Goal: Information Seeking & Learning: Learn about a topic

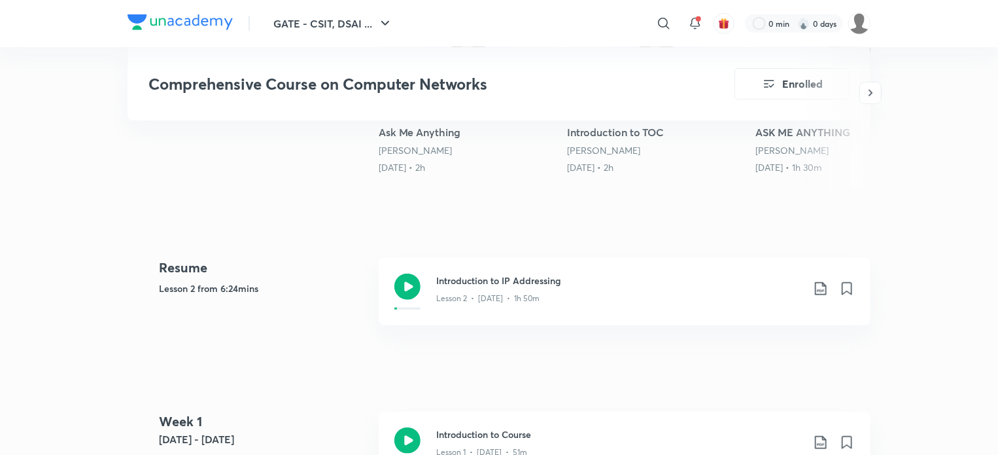
scroll to position [589, 0]
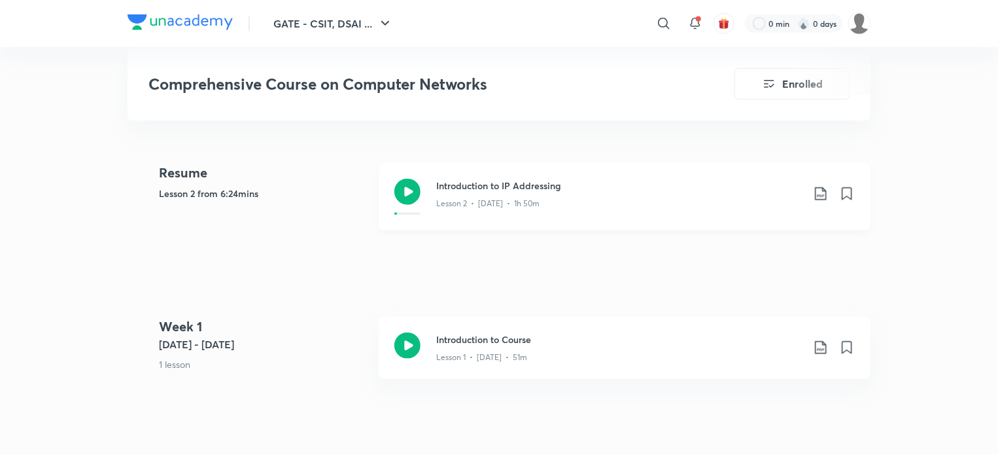
click at [400, 190] on icon at bounding box center [407, 192] width 26 height 26
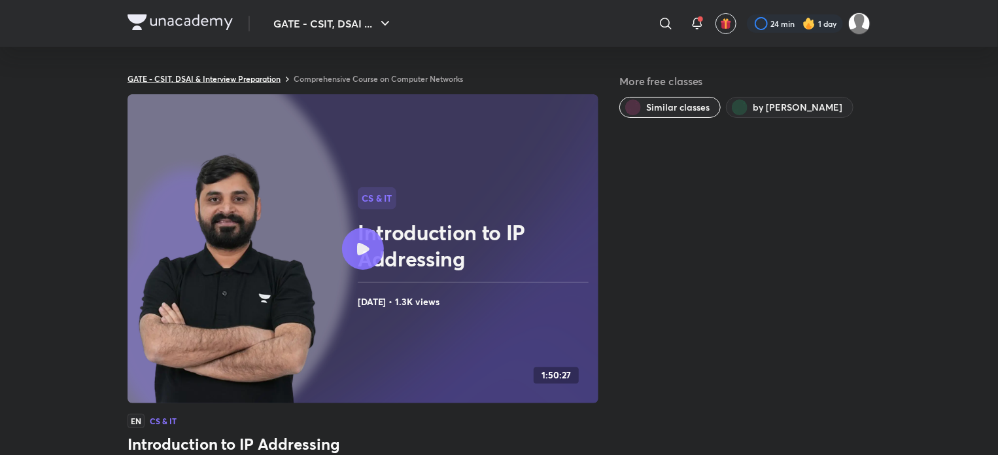
click at [265, 79] on link "GATE - CSIT, DSAI & Interview Preparation" at bounding box center [204, 78] width 153 height 10
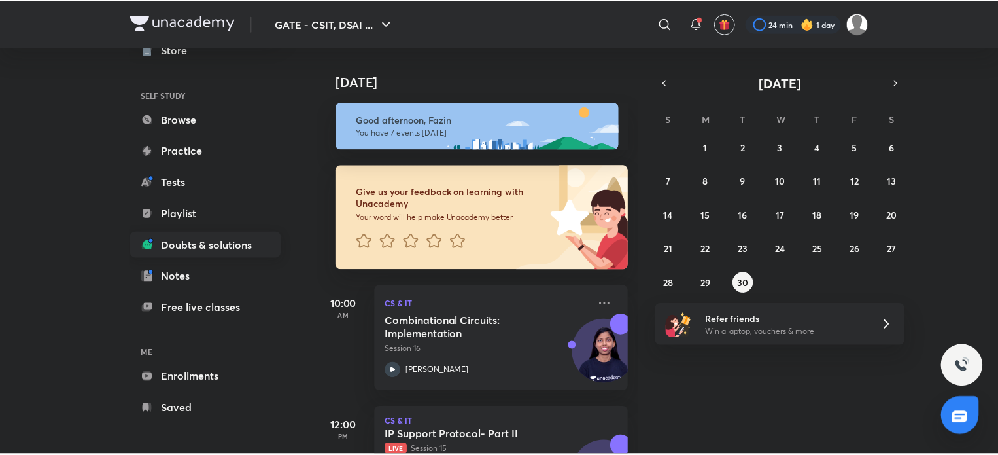
scroll to position [71, 0]
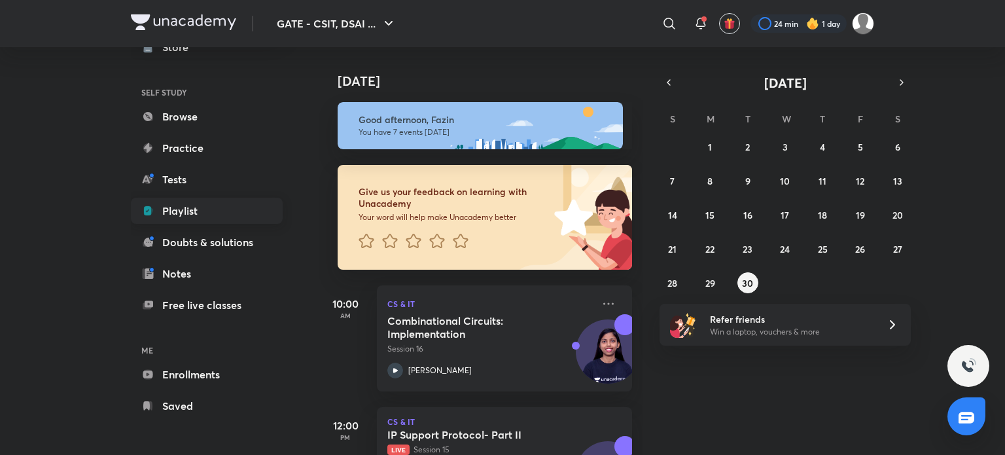
click at [197, 207] on link "Playlist" at bounding box center [207, 211] width 152 height 26
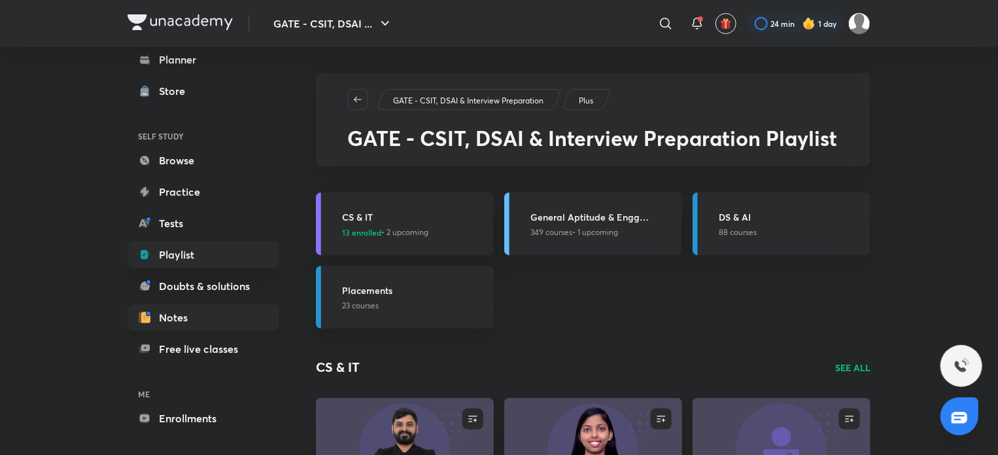
scroll to position [71, 0]
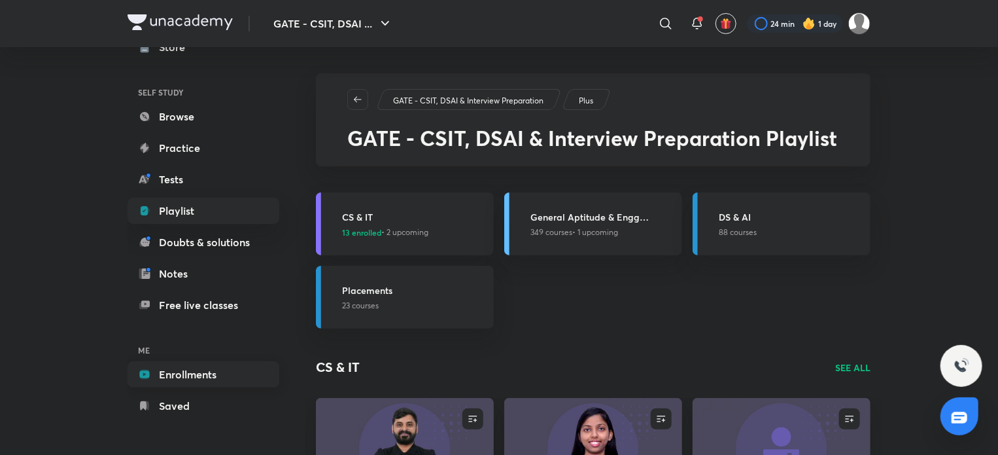
click at [181, 374] on link "Enrollments" at bounding box center [204, 374] width 152 height 26
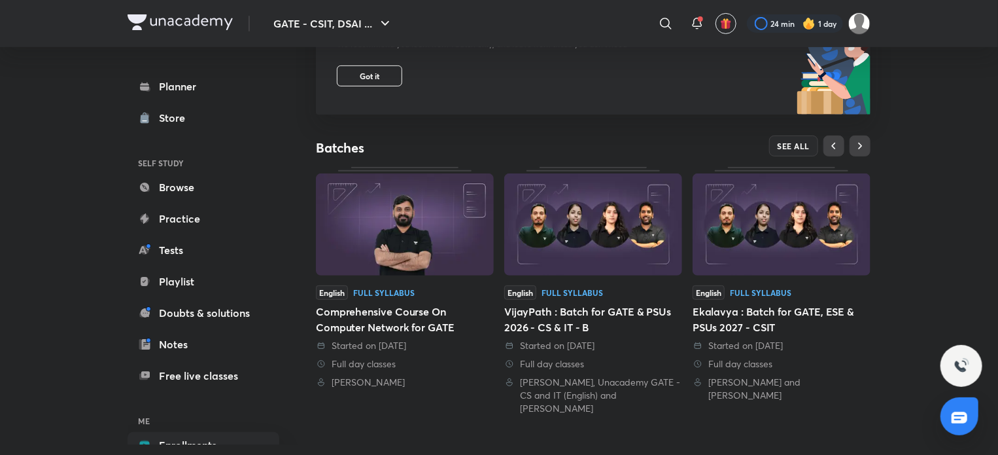
scroll to position [186, 0]
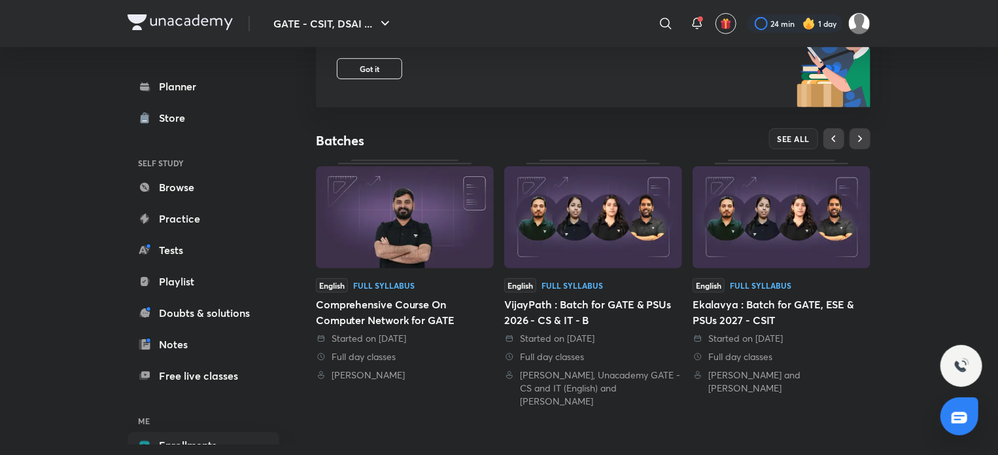
click at [394, 281] on div "Full Syllabus" at bounding box center [383, 285] width 61 height 8
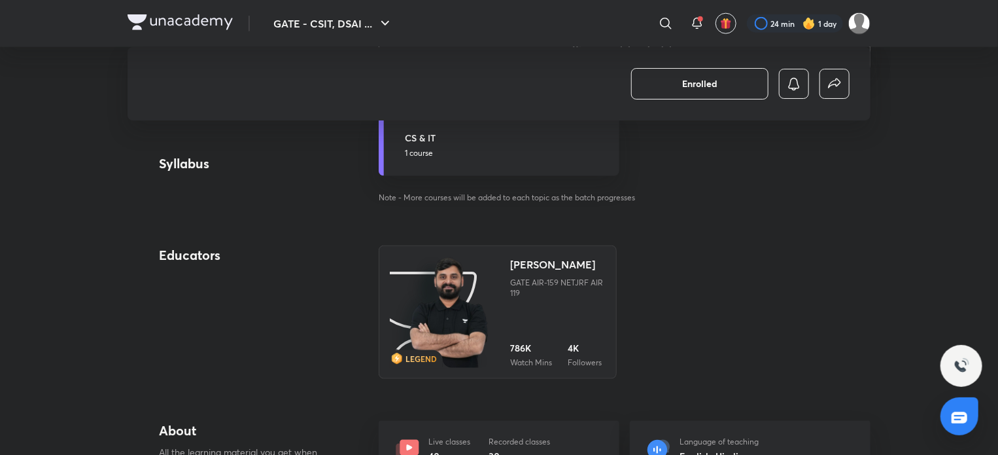
scroll to position [785, 0]
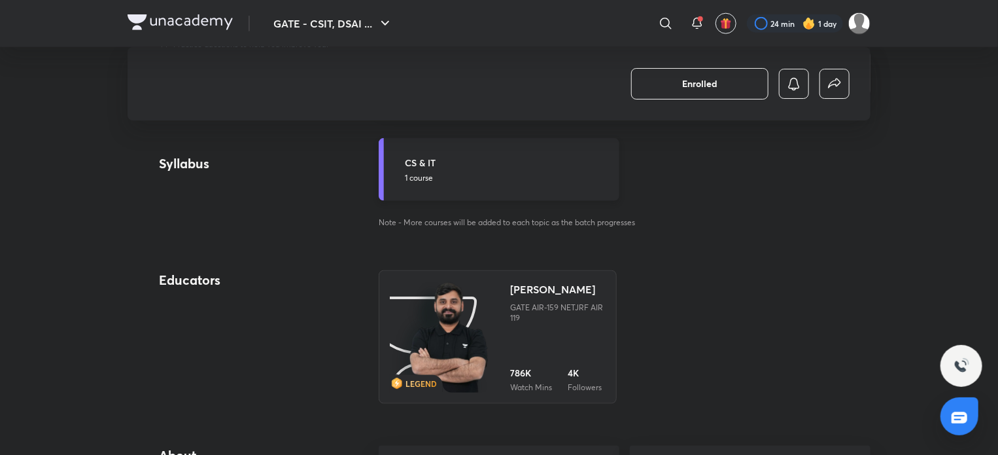
click at [421, 167] on h5 "CS & IT" at bounding box center [508, 163] width 207 height 14
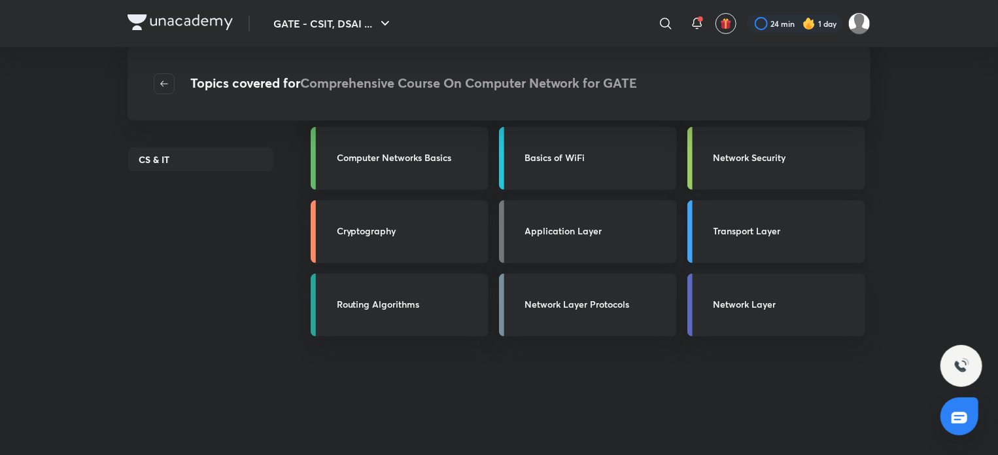
scroll to position [196, 0]
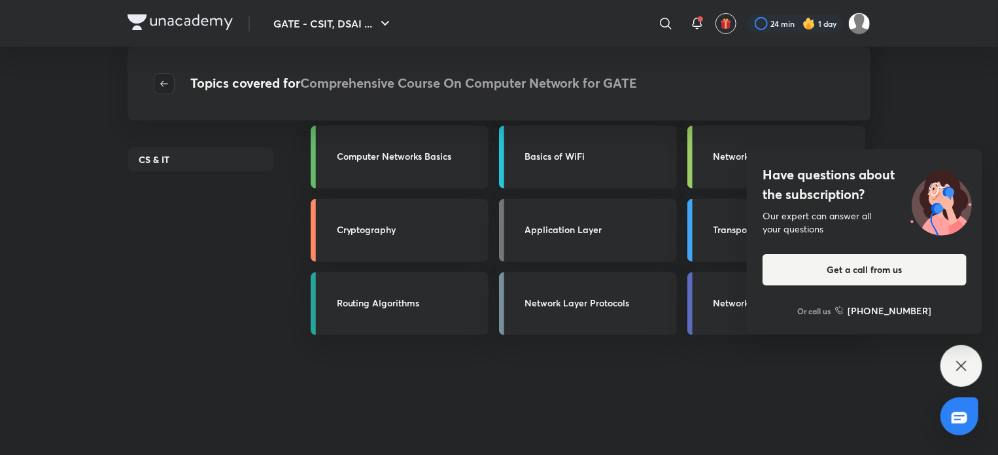
click at [167, 88] on icon "button" at bounding box center [164, 83] width 10 height 10
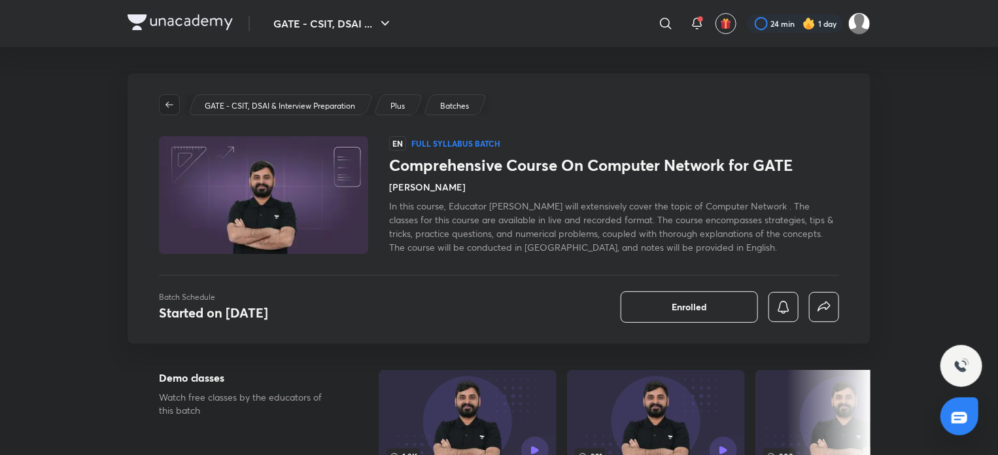
click at [161, 109] on span "button" at bounding box center [170, 104] width 20 height 10
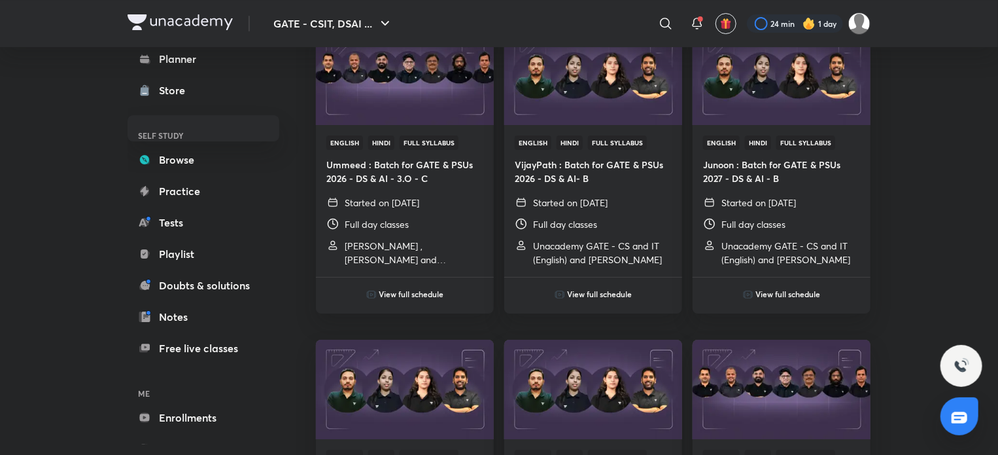
scroll to position [71, 0]
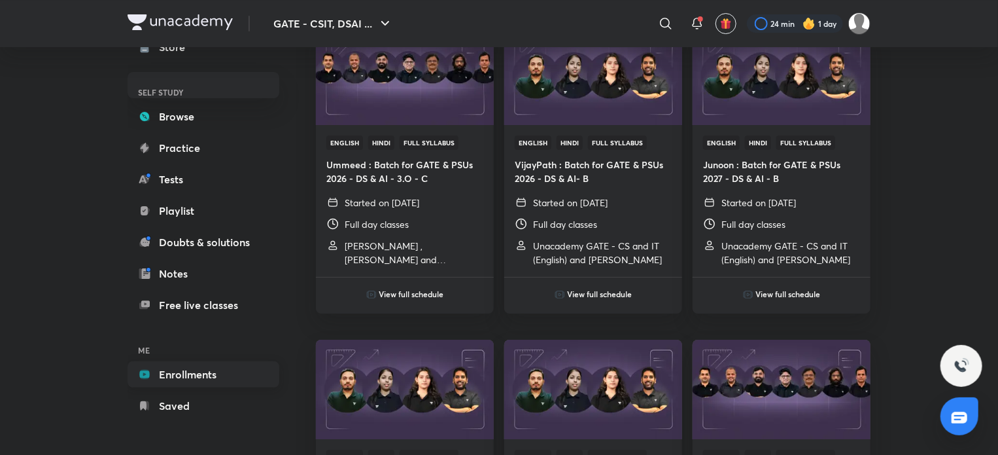
click at [204, 366] on link "Enrollments" at bounding box center [204, 374] width 152 height 26
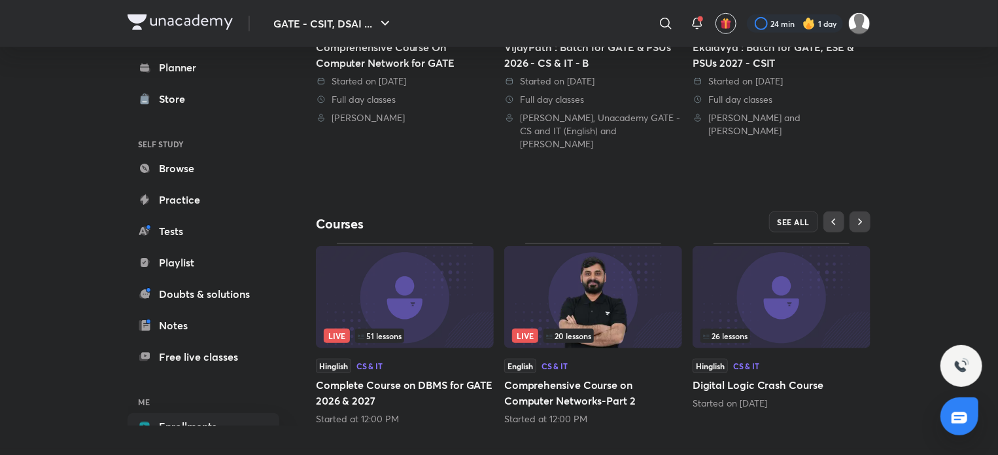
scroll to position [444, 0]
click at [798, 217] on span "SEE ALL" at bounding box center [794, 221] width 33 height 9
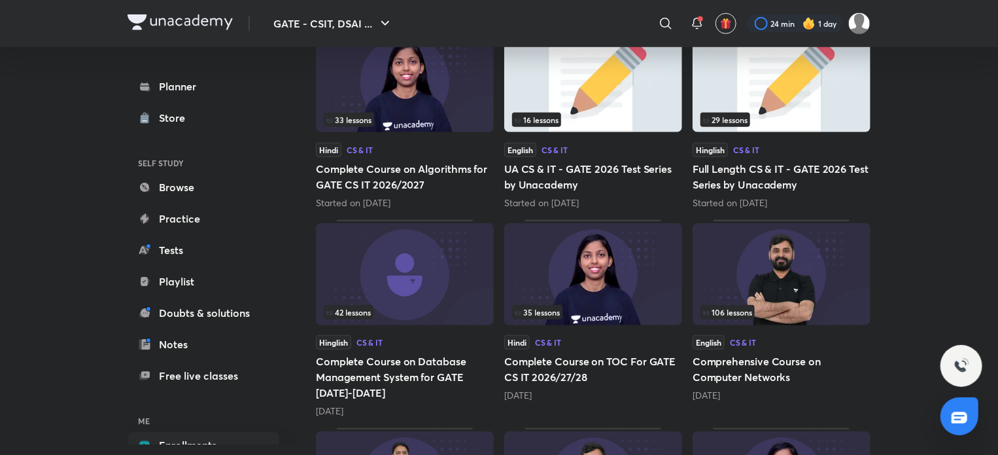
scroll to position [458, 0]
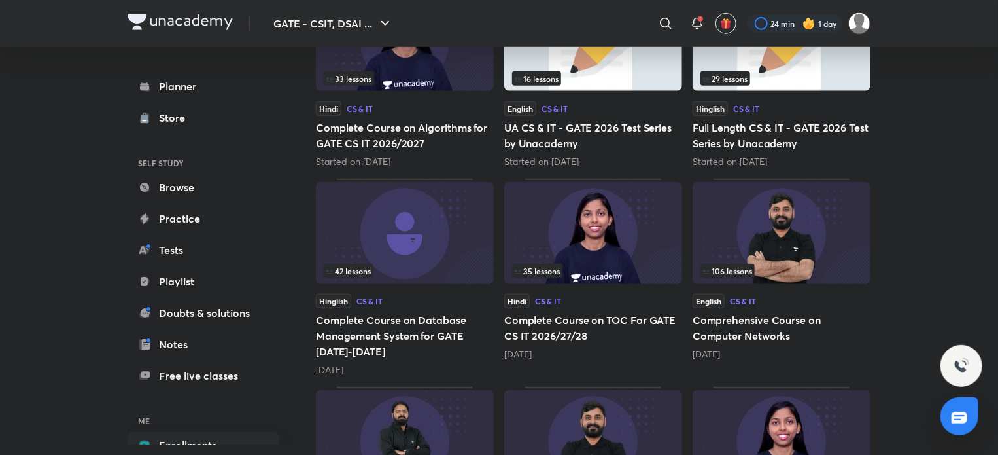
click at [798, 211] on img at bounding box center [782, 233] width 178 height 102
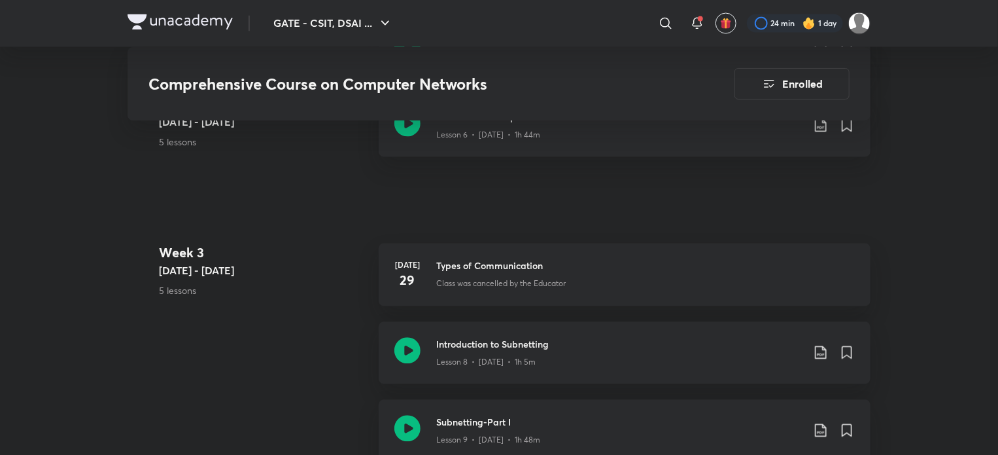
scroll to position [1243, 0]
